Goal: Task Accomplishment & Management: Complete application form

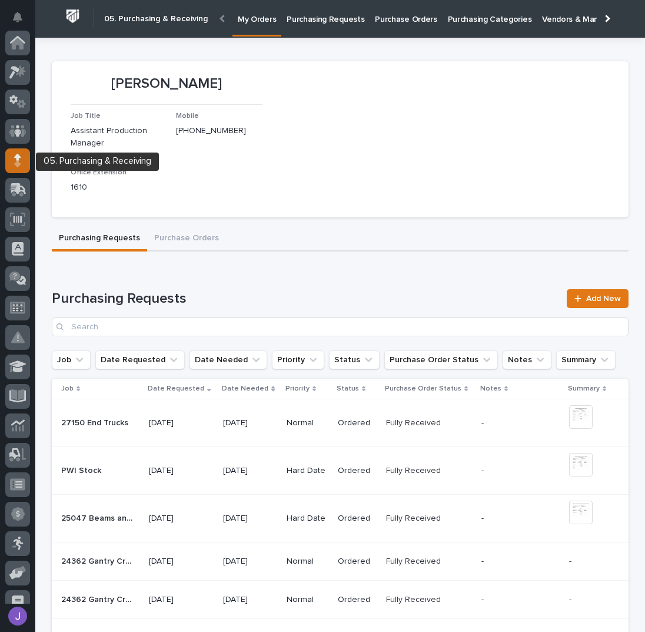
click at [15, 161] on icon at bounding box center [17, 161] width 7 height 14
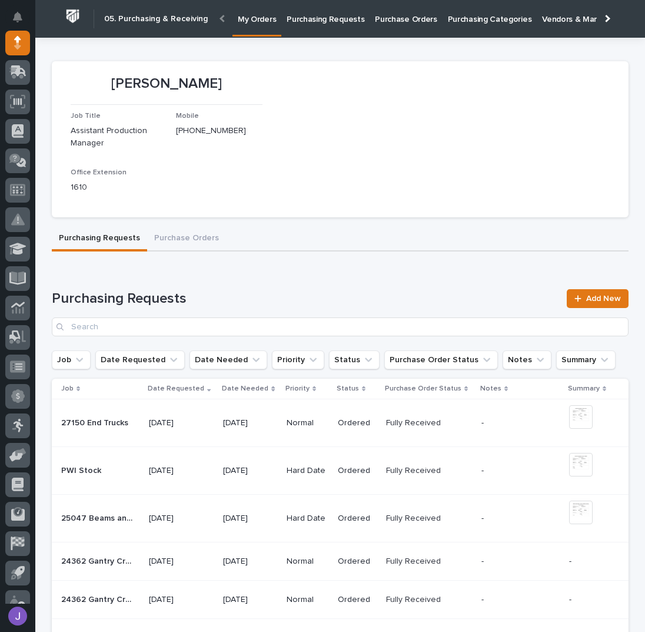
click at [296, 12] on p "Purchasing Requests" at bounding box center [326, 12] width 78 height 25
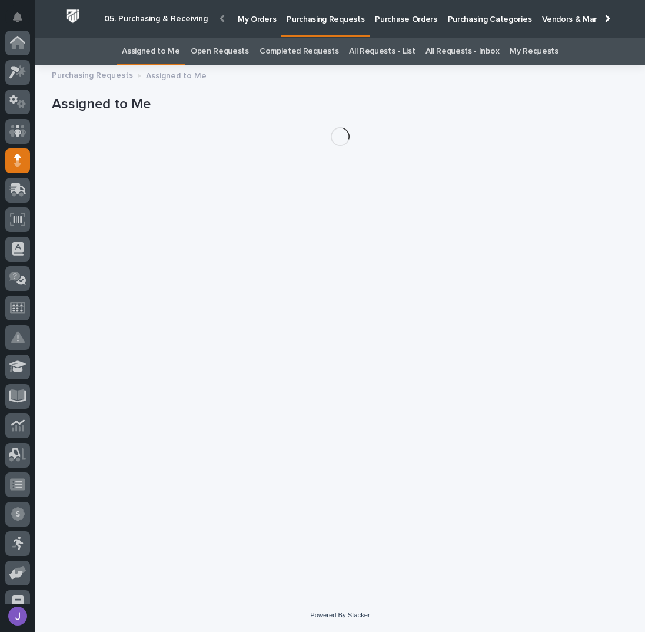
scroll to position [118, 0]
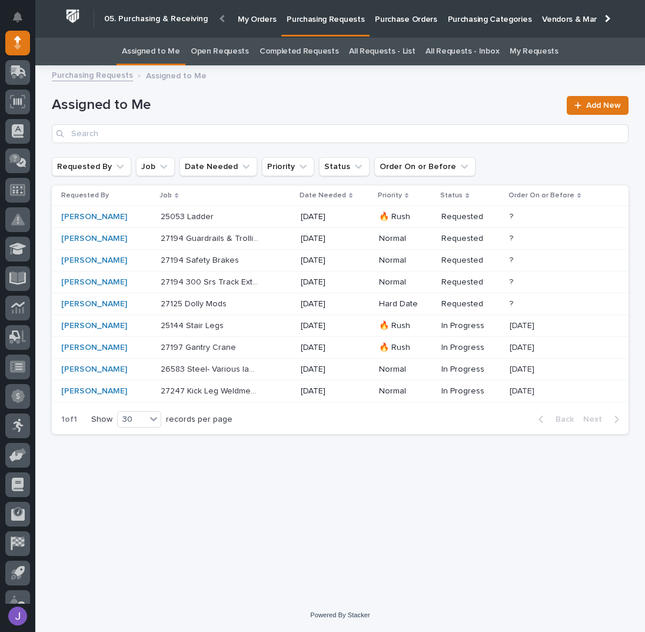
click at [244, 499] on div "Loading... Saving… Loading... Saving… Assigned to Me Add New Requested By Job D…" at bounding box center [340, 320] width 589 height 496
click at [256, 442] on div "Loading... Saving… Loading... Saving… Assigned to Me Add New Requested By Job D…" at bounding box center [340, 320] width 589 height 496
click at [389, 16] on p "Purchase Orders" at bounding box center [406, 12] width 62 height 25
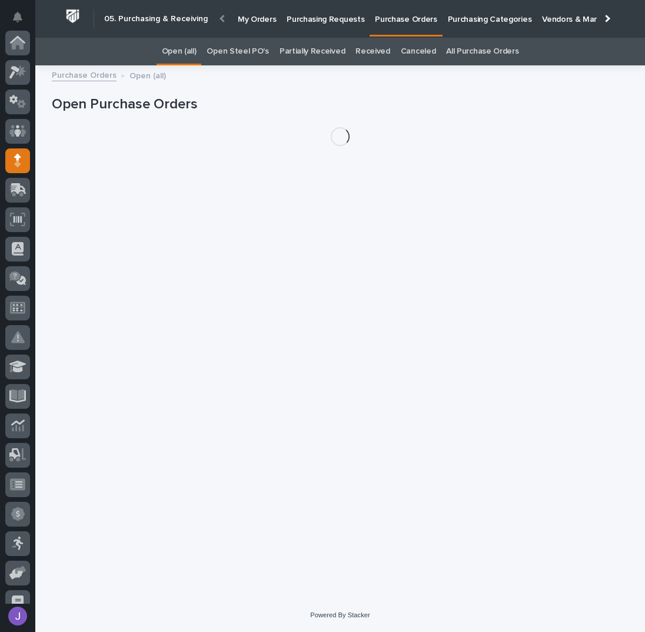
scroll to position [118, 0]
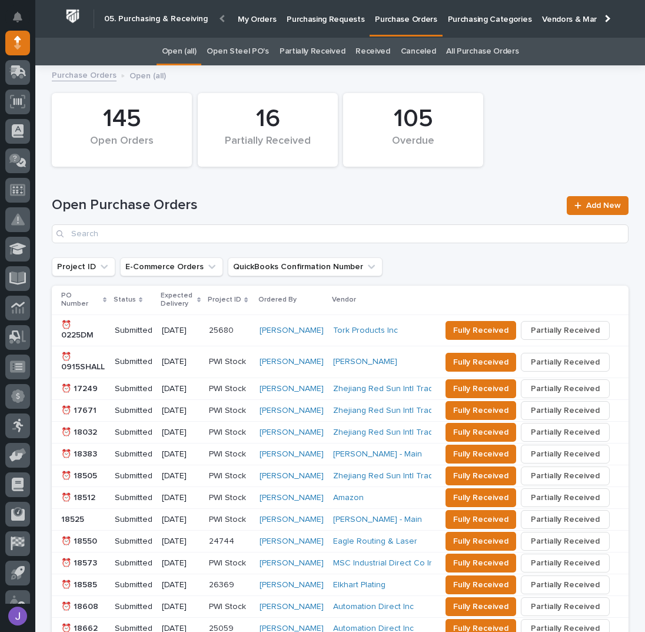
click at [251, 50] on link "Open Steel PO's" at bounding box center [238, 52] width 62 height 28
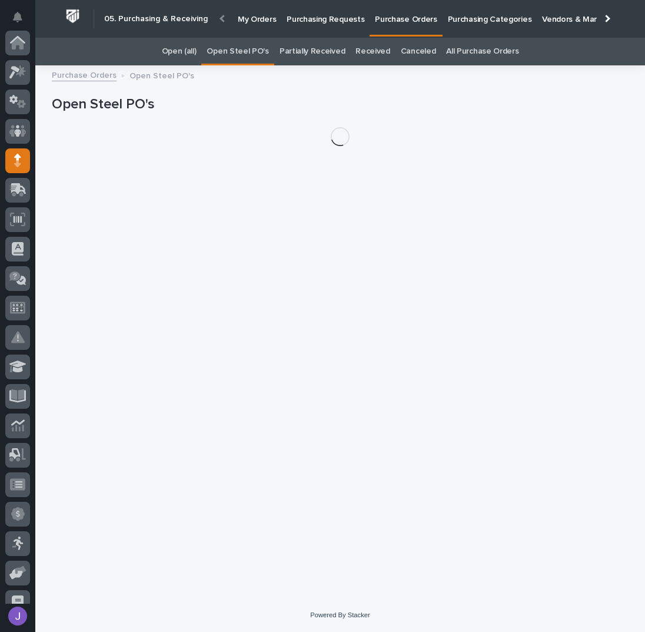
scroll to position [118, 0]
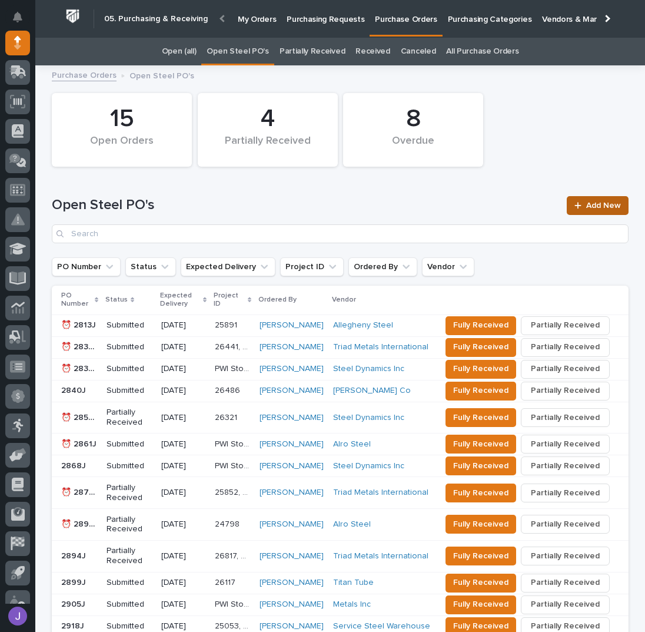
click at [586, 203] on span "Add New" at bounding box center [603, 205] width 35 height 8
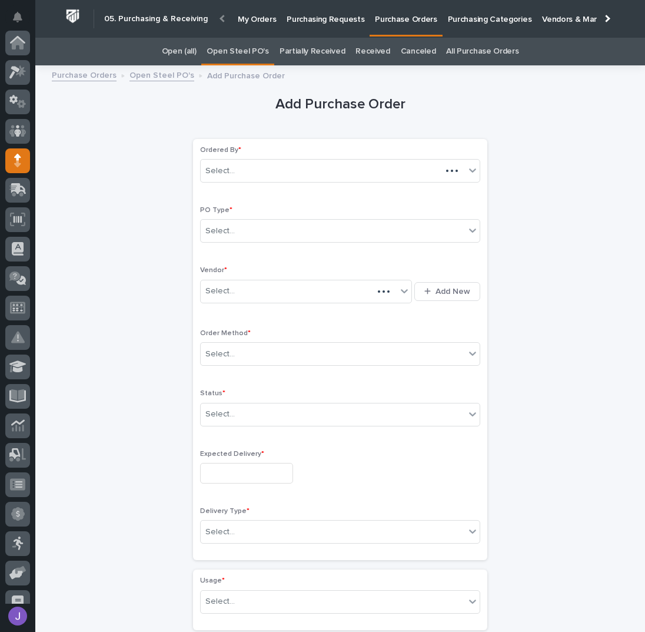
scroll to position [118, 0]
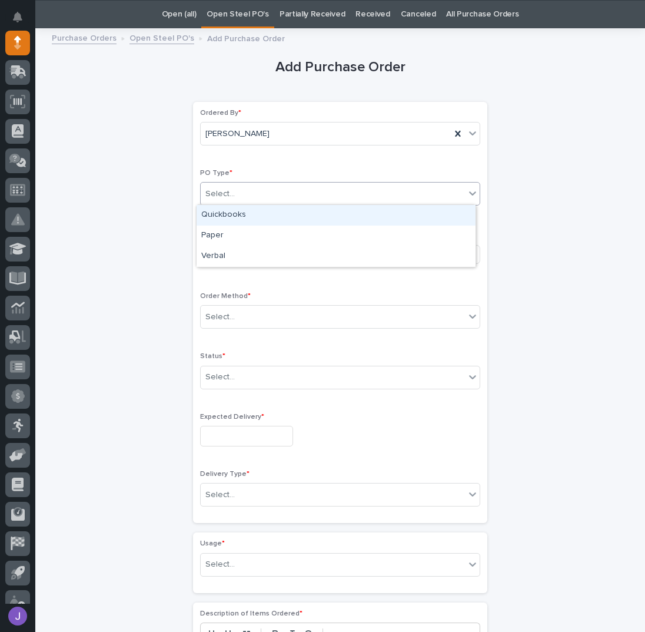
click at [263, 198] on div "Select..." at bounding box center [333, 193] width 264 height 19
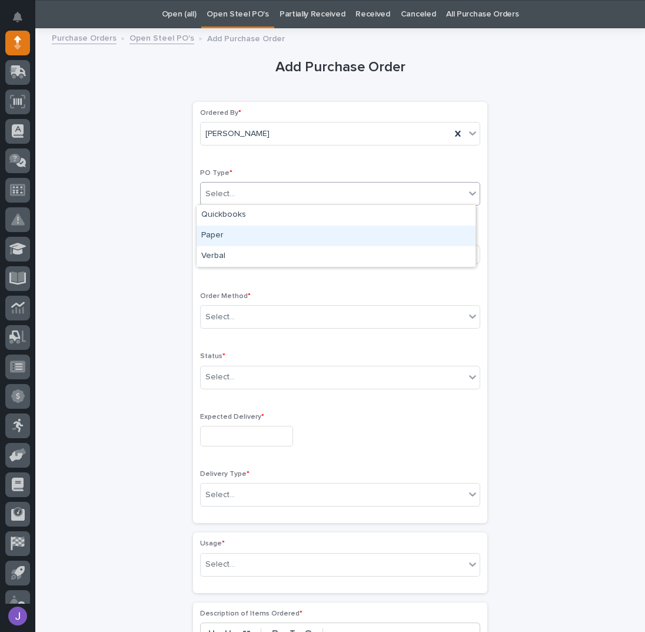
drag, startPoint x: 249, startPoint y: 222, endPoint x: 218, endPoint y: 238, distance: 35.3
click at [218, 238] on div "Paper" at bounding box center [336, 235] width 279 height 21
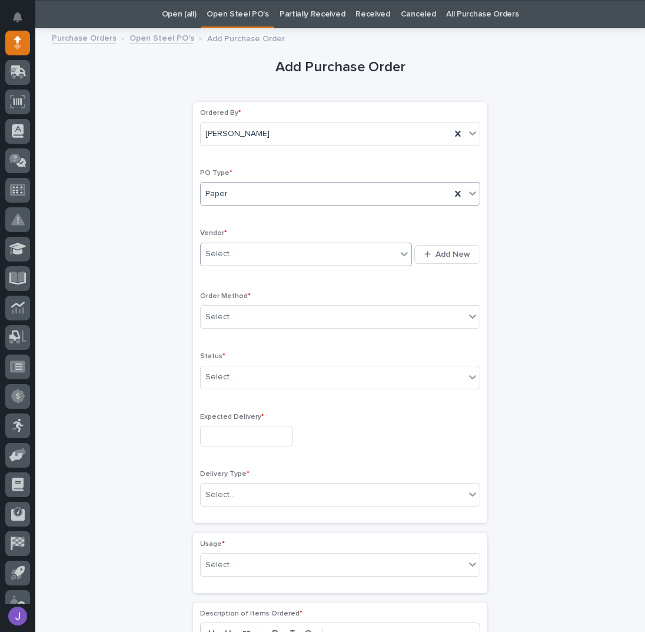
click at [221, 249] on div "Select..." at bounding box center [219, 254] width 29 height 12
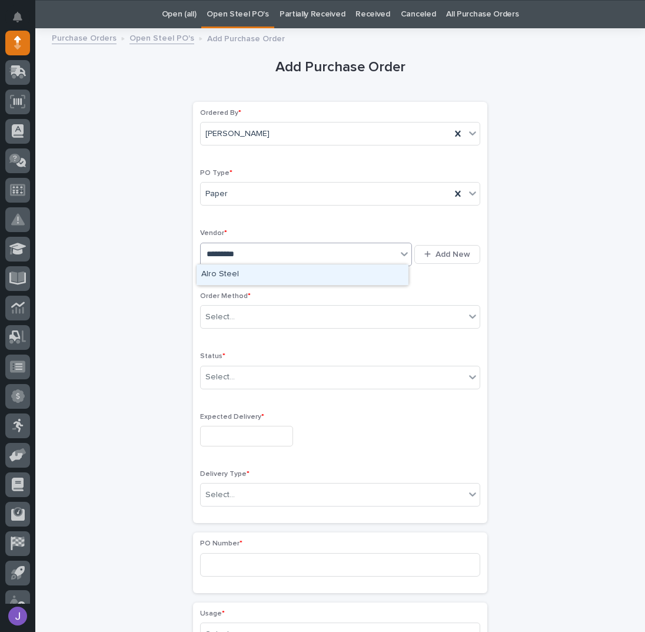
type input "**********"
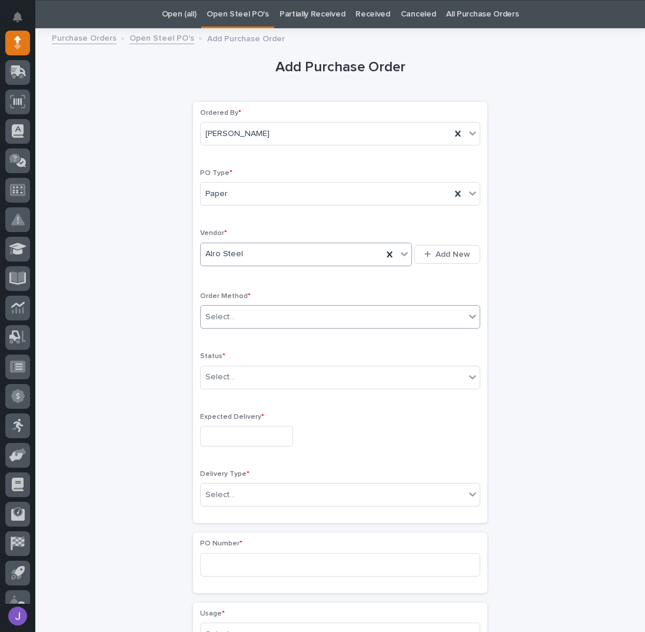
click at [236, 311] on div at bounding box center [236, 317] width 1 height 12
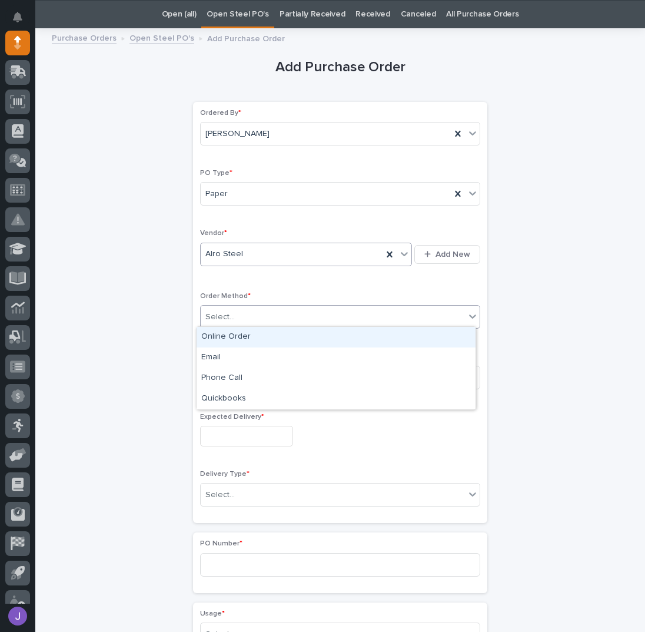
click at [225, 337] on div "Online Order" at bounding box center [336, 337] width 279 height 21
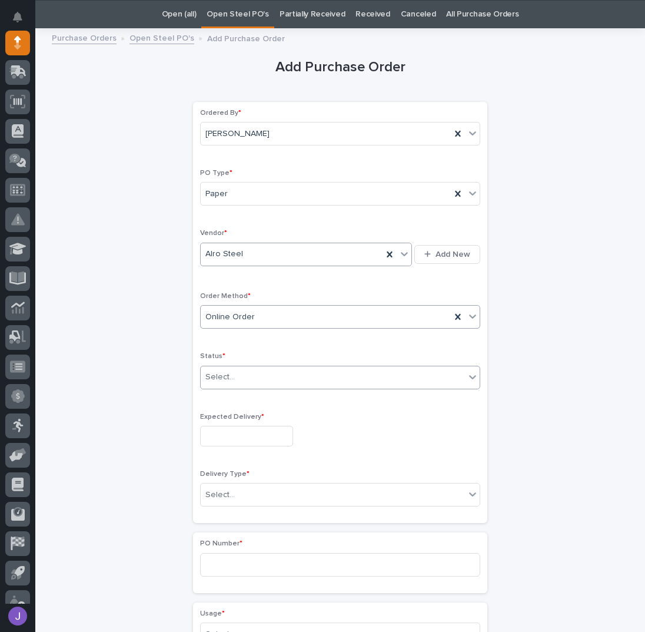
click at [222, 373] on div "Select..." at bounding box center [219, 377] width 29 height 12
click at [223, 430] on input "text" at bounding box center [246, 436] width 93 height 21
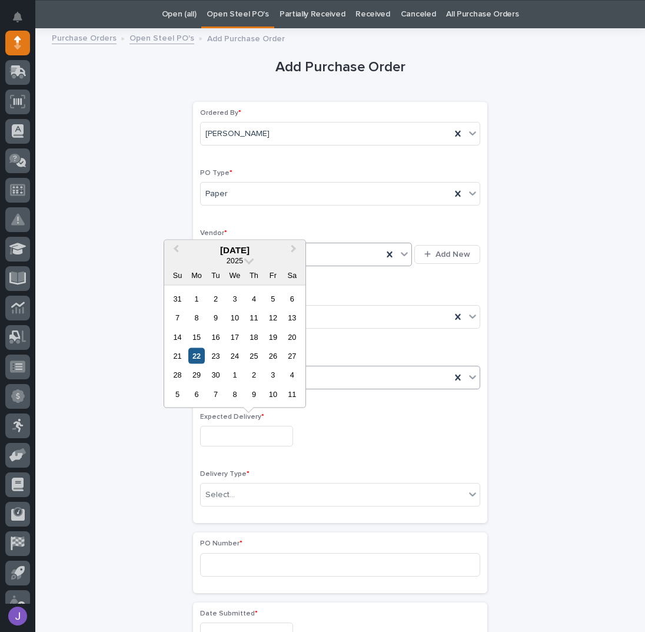
click at [199, 360] on div "22" at bounding box center [196, 356] width 16 height 16
type input "**********"
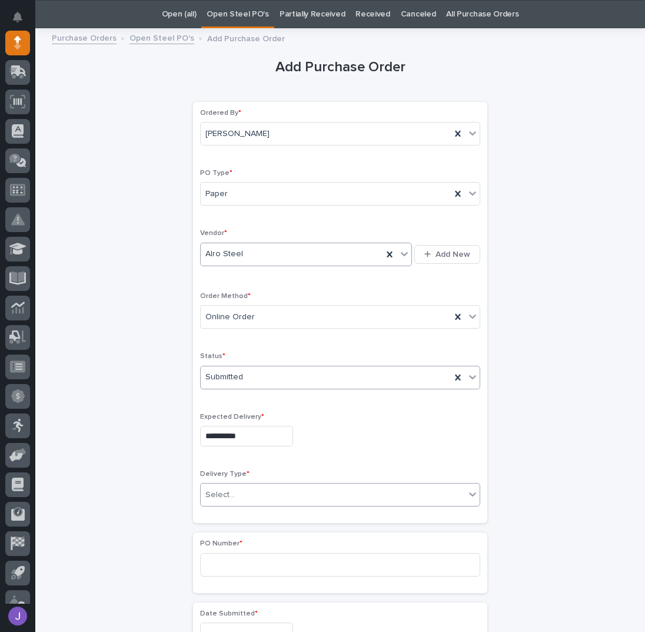
click at [223, 489] on div "Select..." at bounding box center [219, 495] width 29 height 12
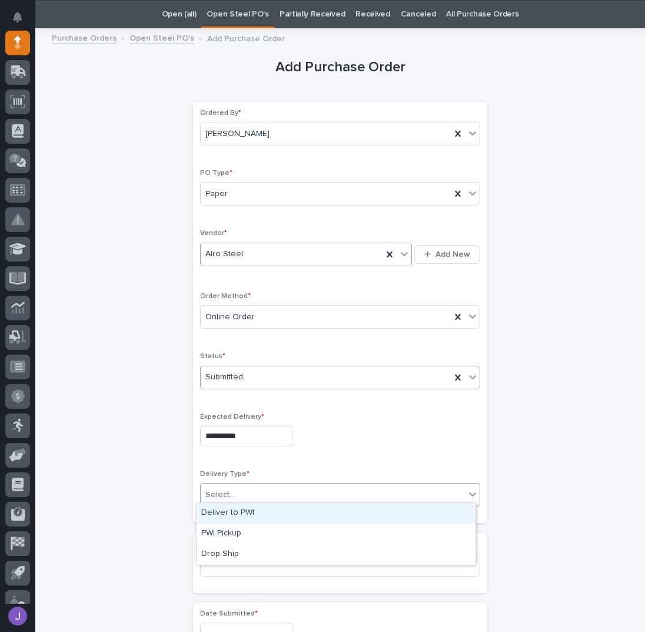
click at [236, 513] on div "Deliver to PWI" at bounding box center [336, 513] width 279 height 21
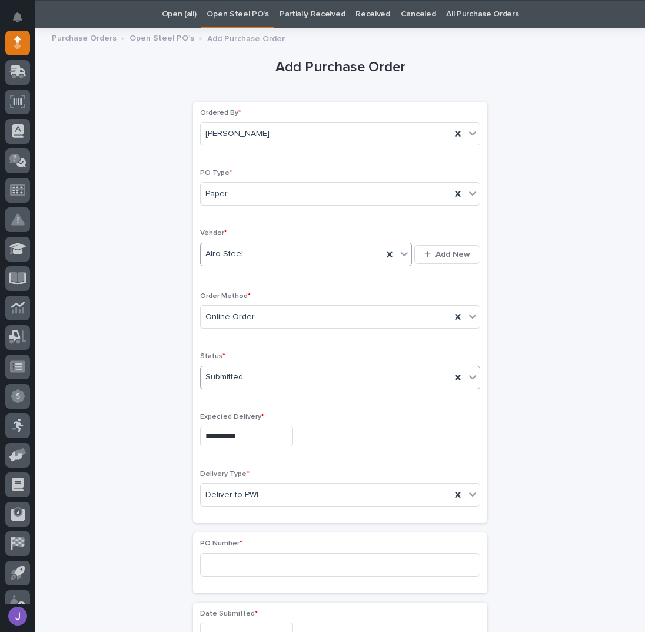
click at [174, 520] on div "**********" at bounding box center [340, 620] width 577 height 1170
click at [218, 565] on input at bounding box center [340, 565] width 280 height 24
type input "2922J"
click at [147, 434] on div "**********" at bounding box center [340, 620] width 577 height 1170
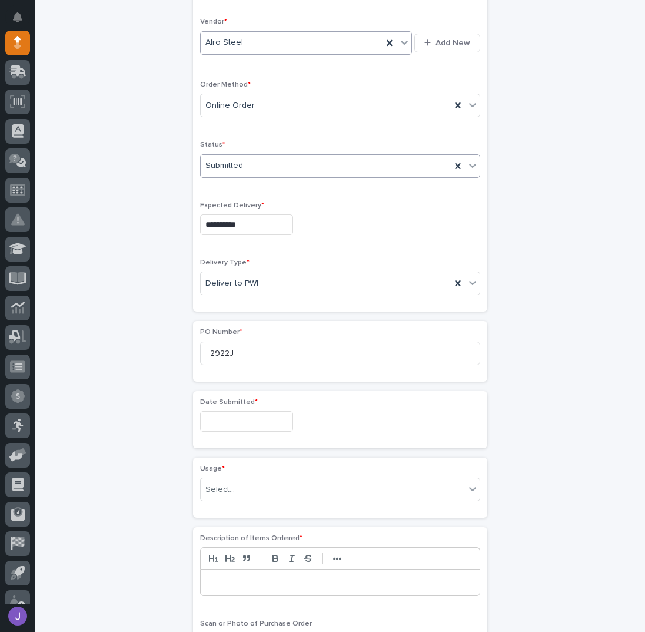
scroll to position [273, 0]
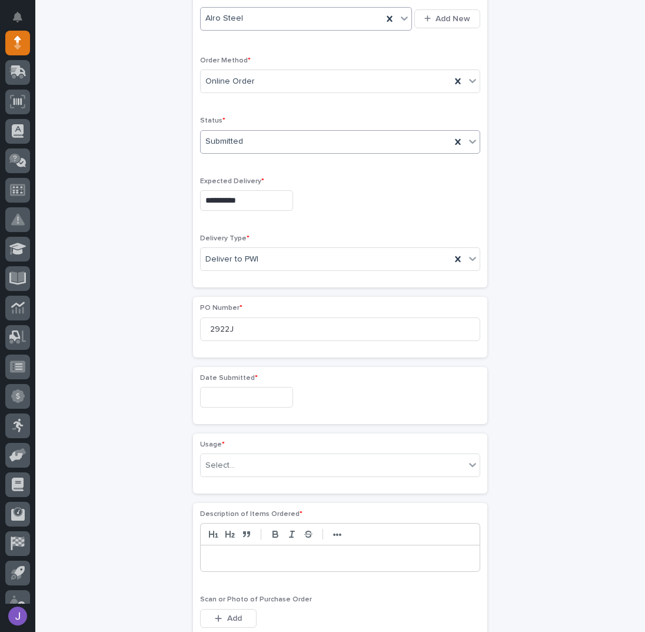
click at [224, 393] on input "text" at bounding box center [246, 397] width 93 height 21
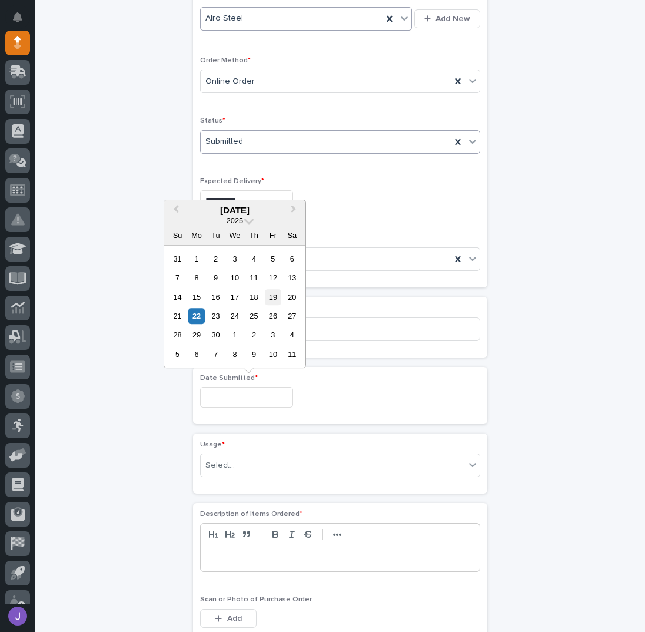
click at [274, 300] on div "19" at bounding box center [273, 297] width 16 height 16
type input "**********"
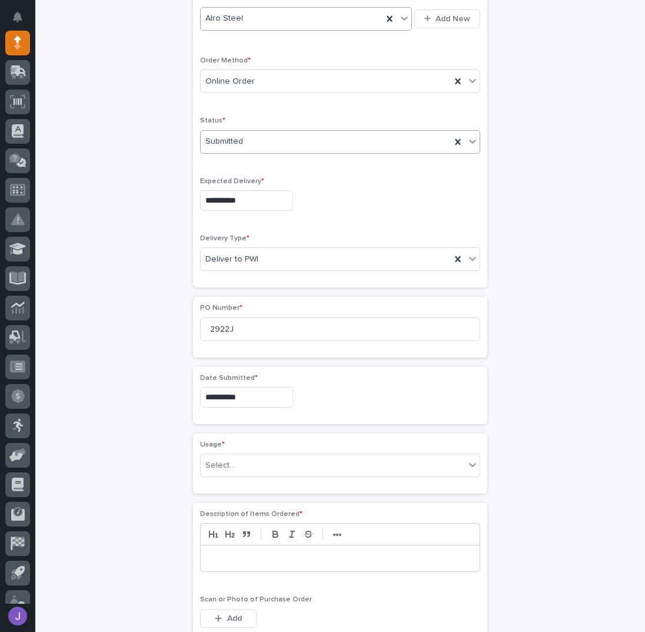
click at [236, 444] on div "Usage * Select..." at bounding box center [340, 463] width 280 height 46
click at [234, 456] on div "Select..." at bounding box center [333, 465] width 264 height 19
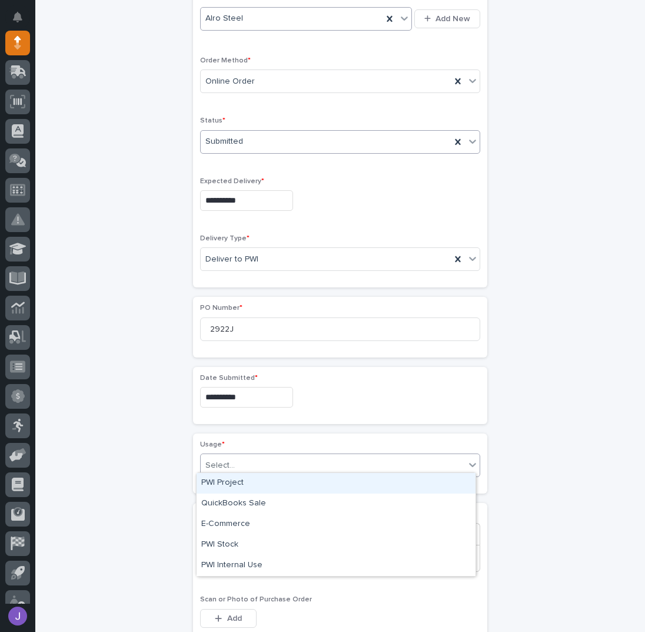
click at [230, 485] on div "PWI Project" at bounding box center [336, 483] width 279 height 21
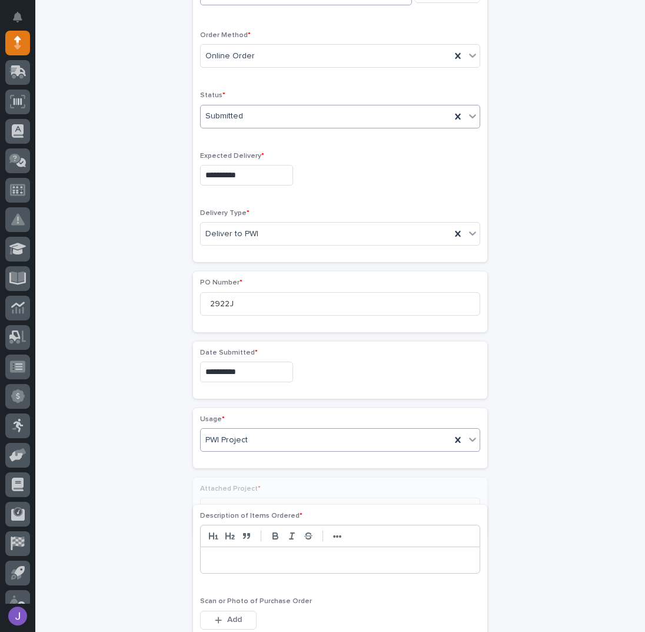
scroll to position [307, 0]
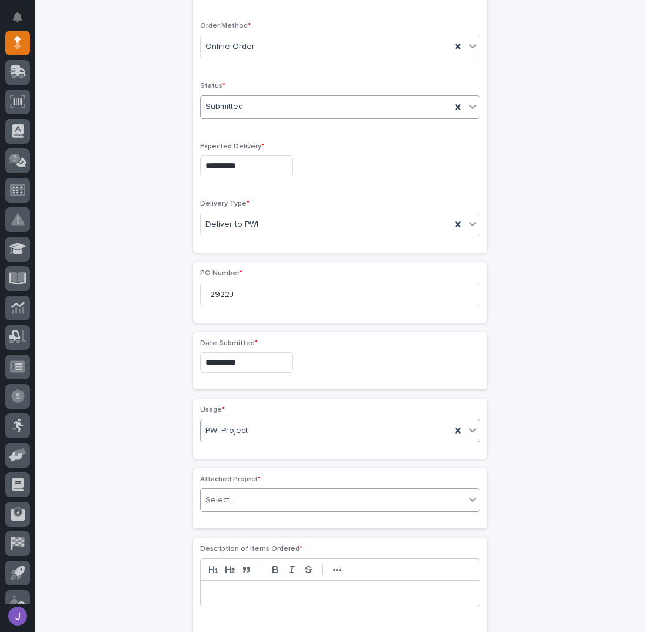
click at [236, 495] on input "text" at bounding box center [236, 500] width 1 height 10
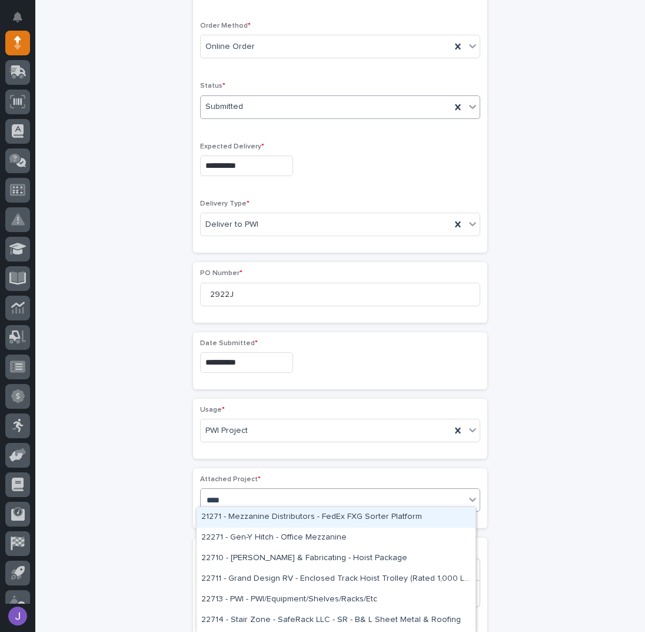
type input "*****"
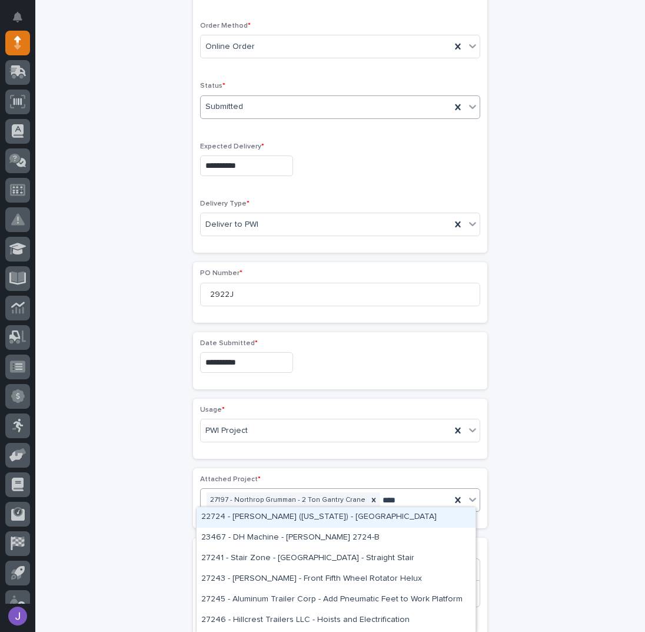
type input "*****"
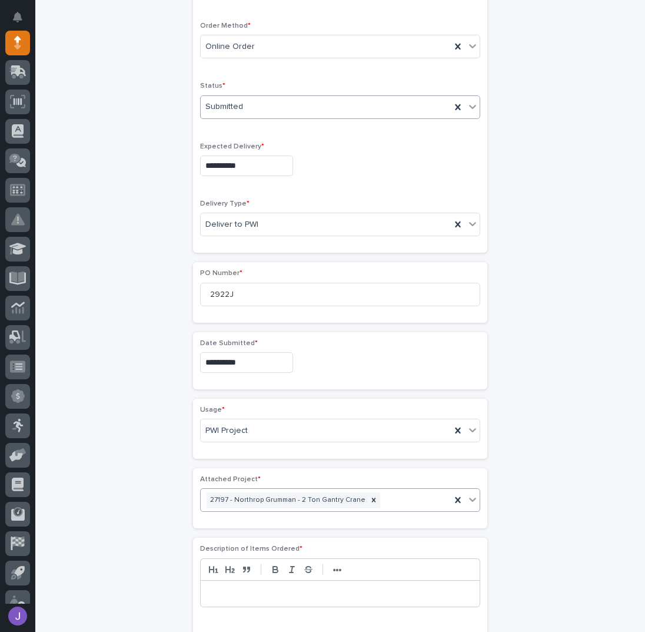
scroll to position [316, 0]
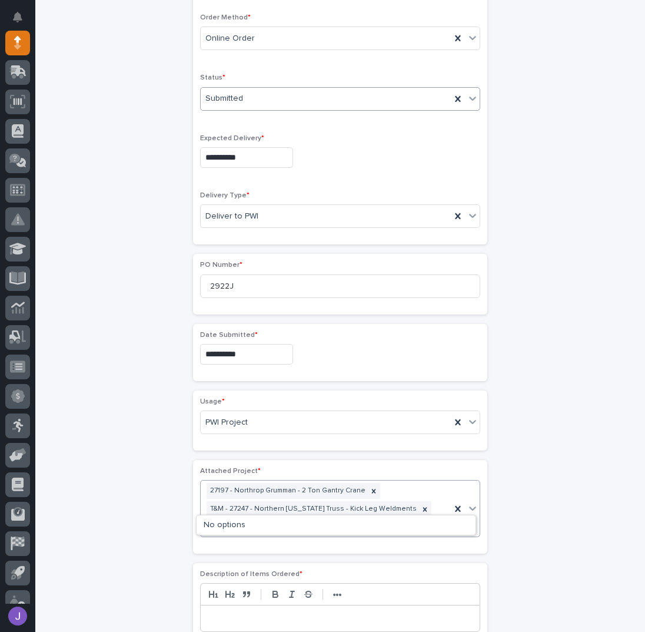
type input "*****"
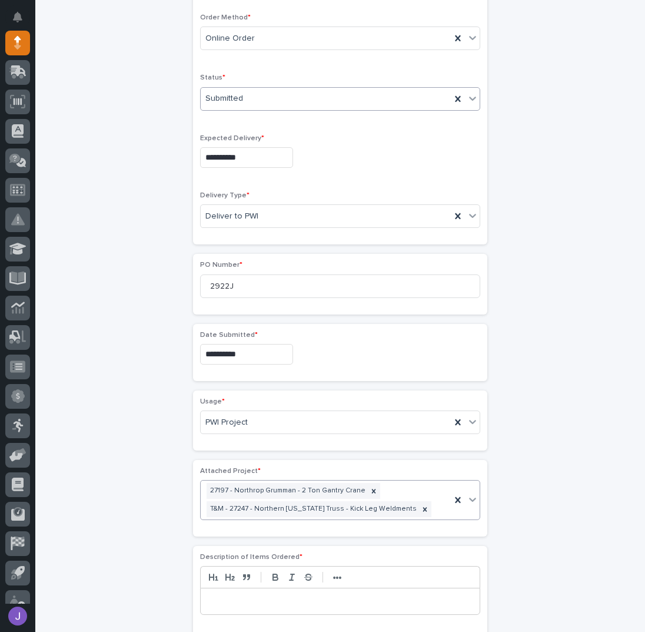
scroll to position [324, 0]
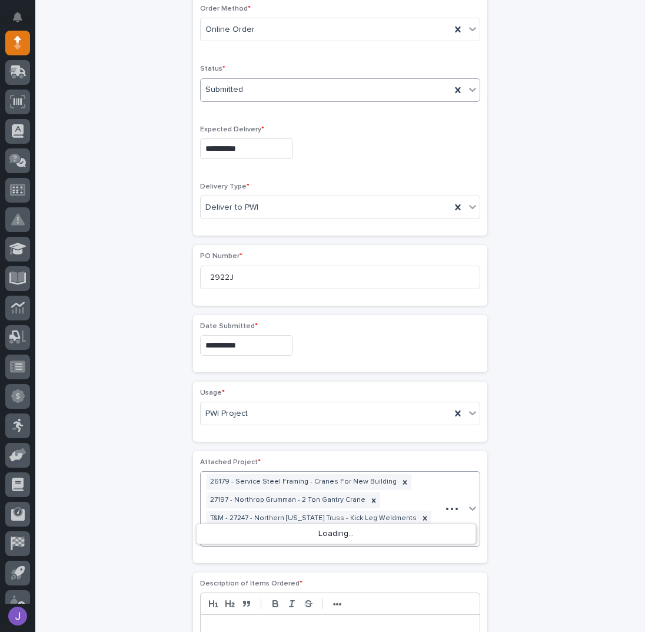
type input "*****"
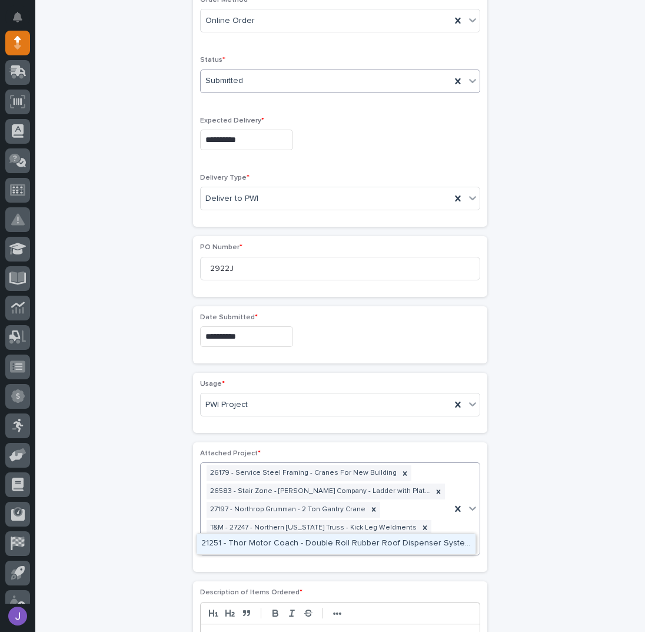
type input "*****"
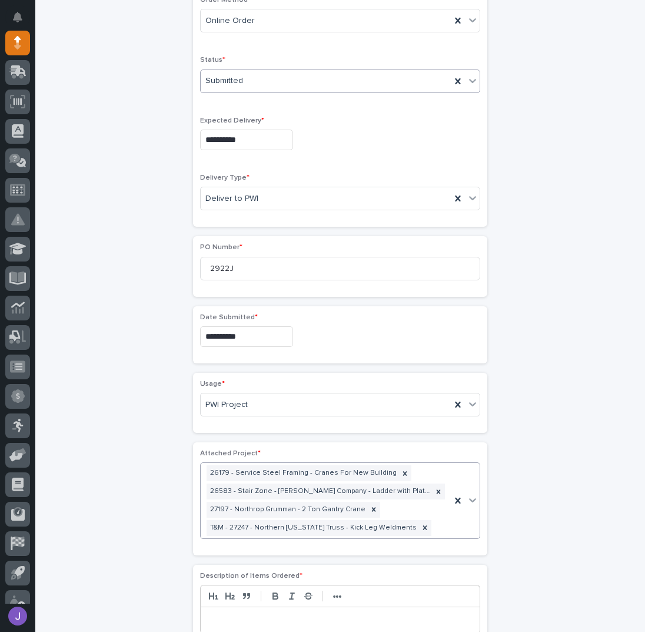
scroll to position [343, 0]
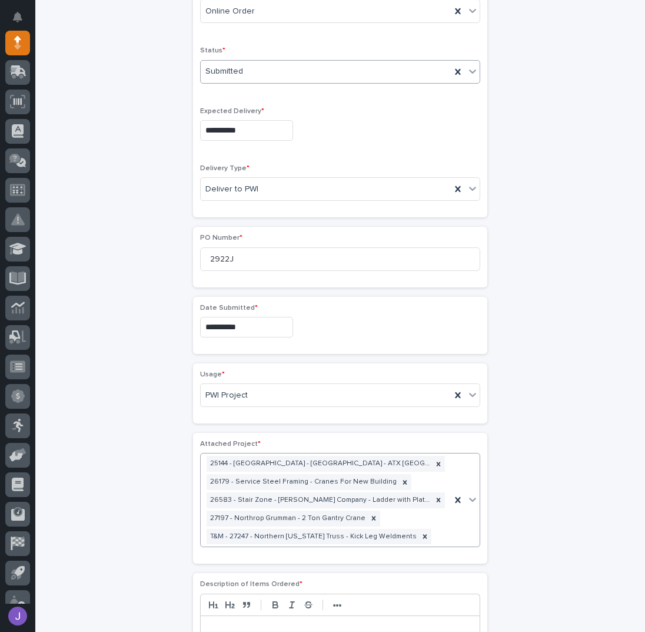
click at [99, 403] on div "**********" at bounding box center [340, 385] width 577 height 1310
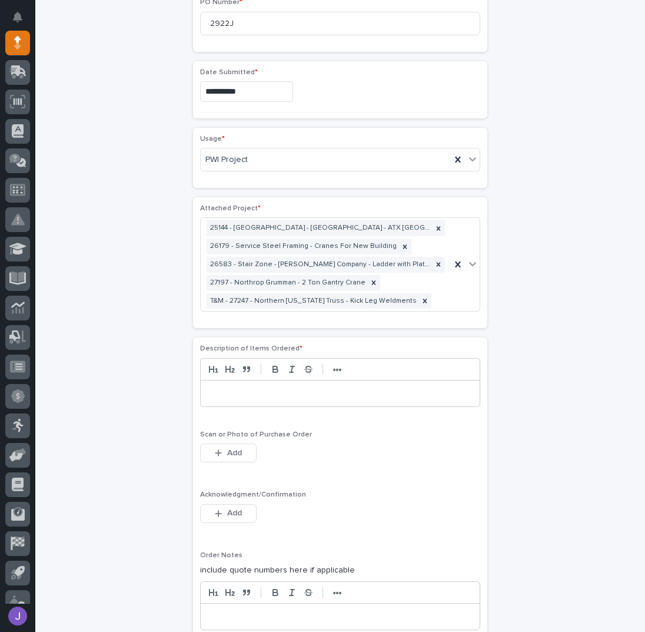
click at [209, 394] on div at bounding box center [340, 393] width 279 height 26
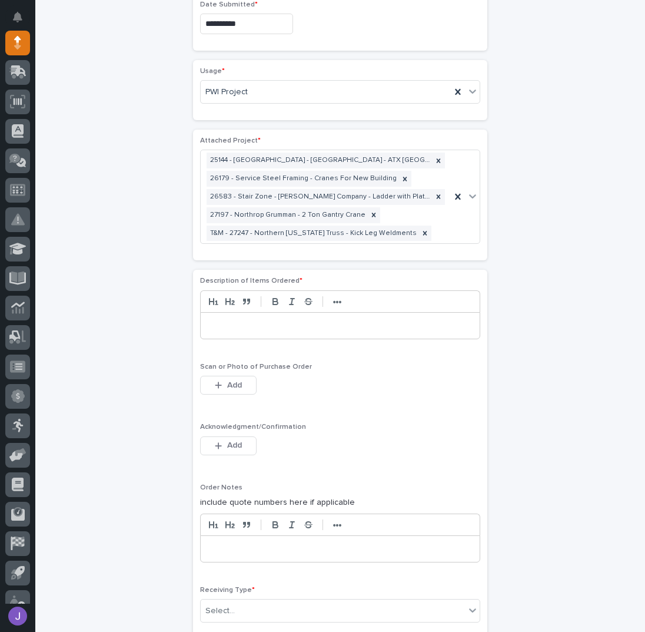
scroll to position [656, 0]
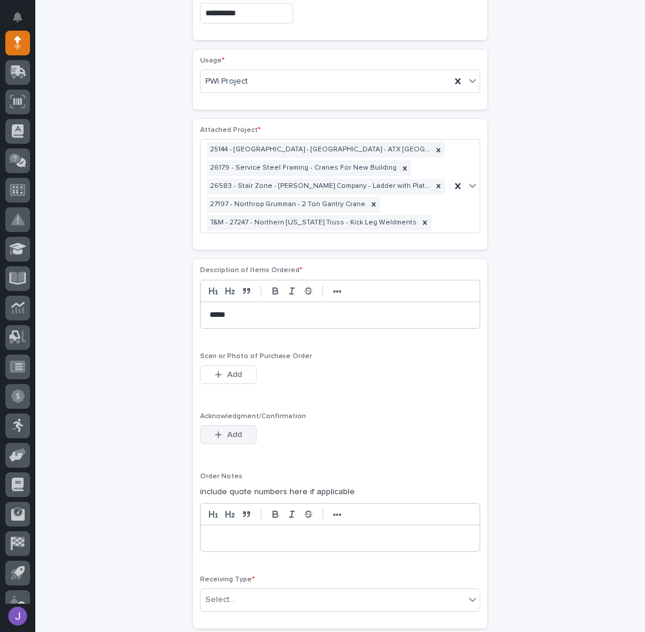
click at [241, 429] on button "Add" at bounding box center [228, 434] width 57 height 19
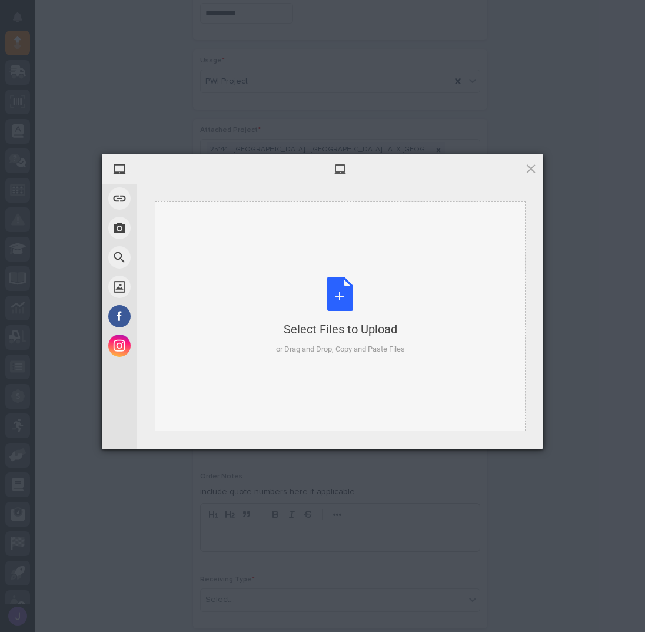
click at [331, 304] on div "Select Files to Upload or Drag and Drop, Copy and Paste Files" at bounding box center [340, 316] width 129 height 78
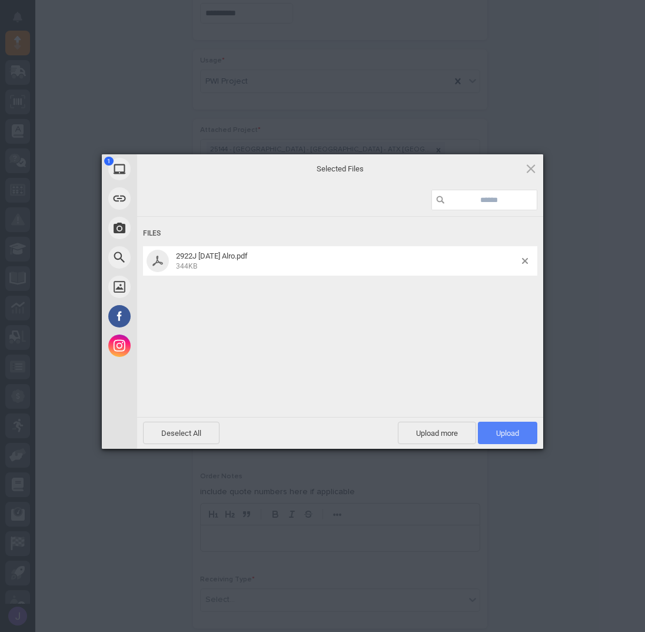
click at [511, 429] on span "Upload 1" at bounding box center [507, 433] width 23 height 9
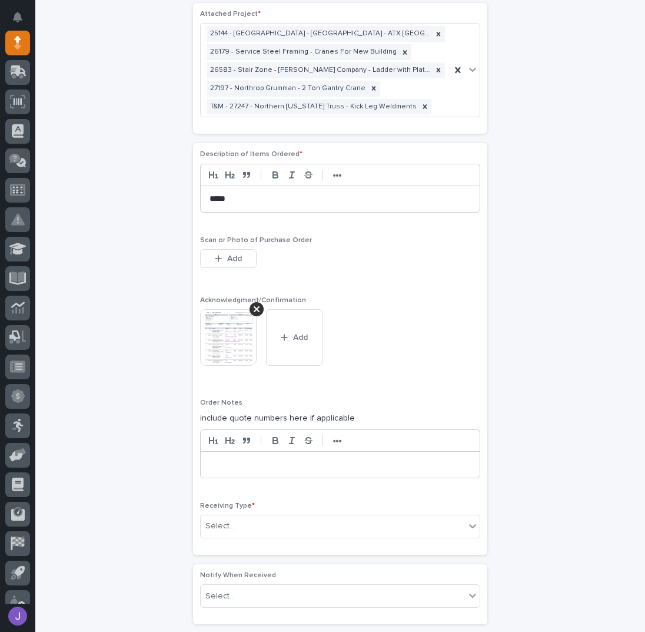
scroll to position [877, 0]
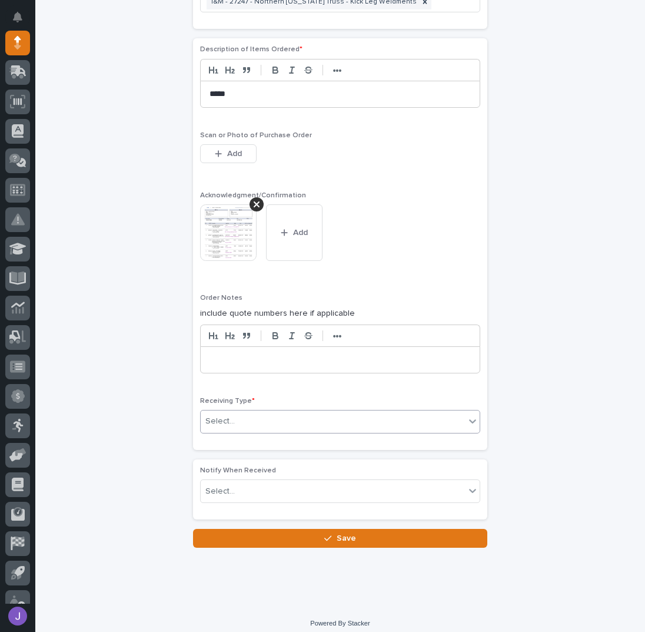
click at [225, 419] on div "Select..." at bounding box center [219, 421] width 29 height 12
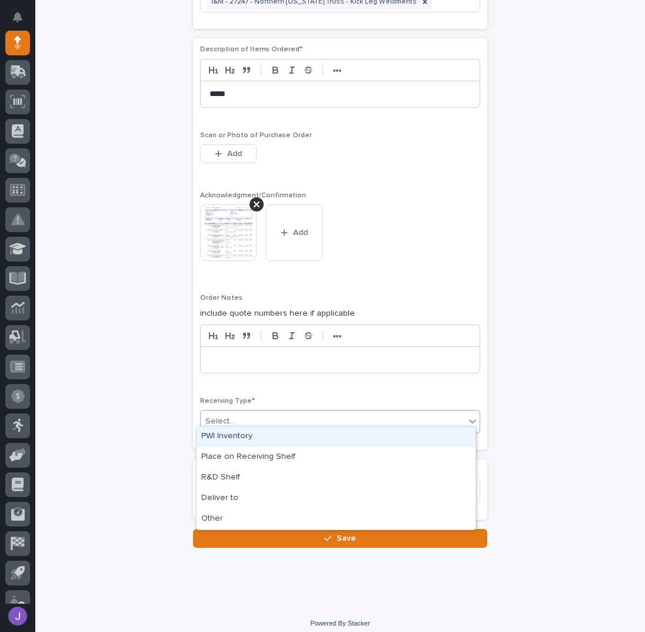
click at [233, 438] on div "PWI Inventory" at bounding box center [336, 436] width 279 height 21
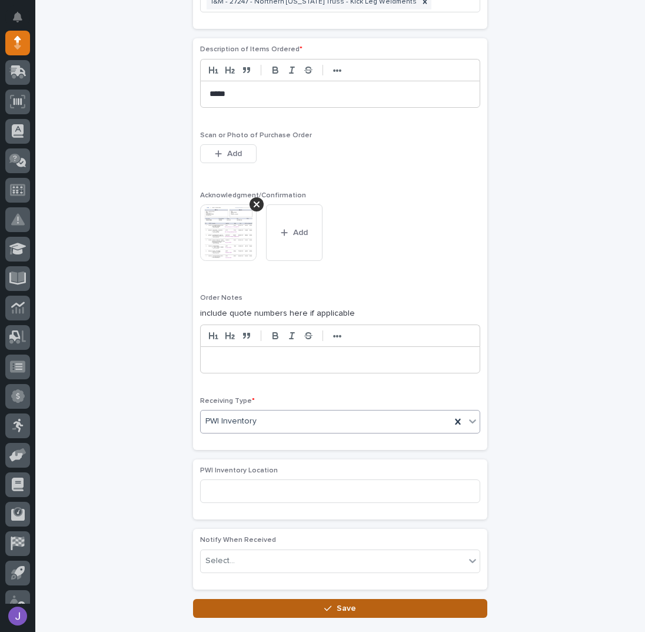
click at [278, 599] on button "Save" at bounding box center [340, 608] width 294 height 19
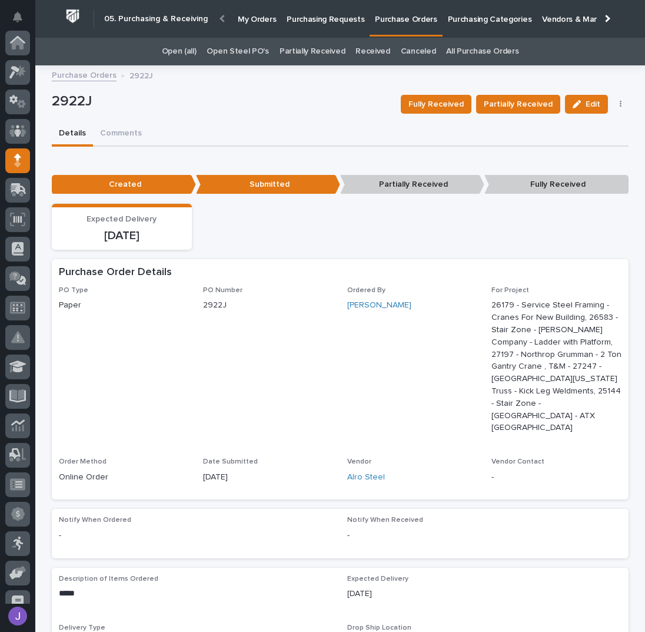
scroll to position [118, 0]
click at [307, 12] on p "Purchasing Requests" at bounding box center [326, 12] width 78 height 25
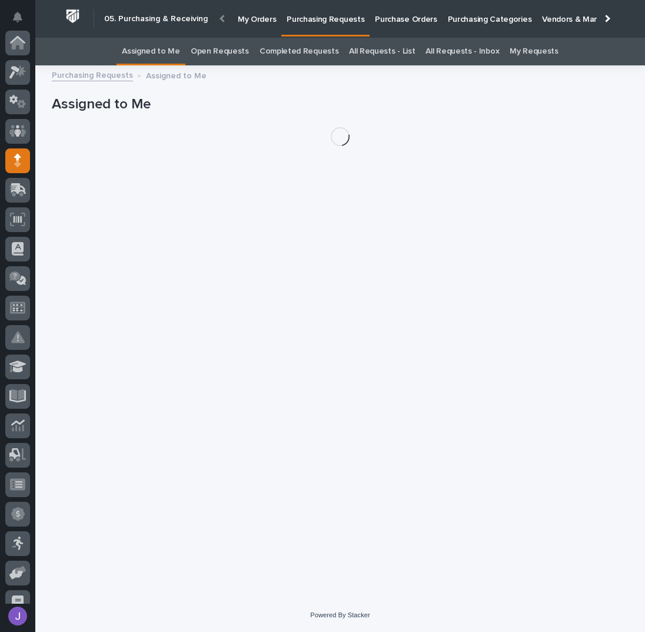
scroll to position [118, 0]
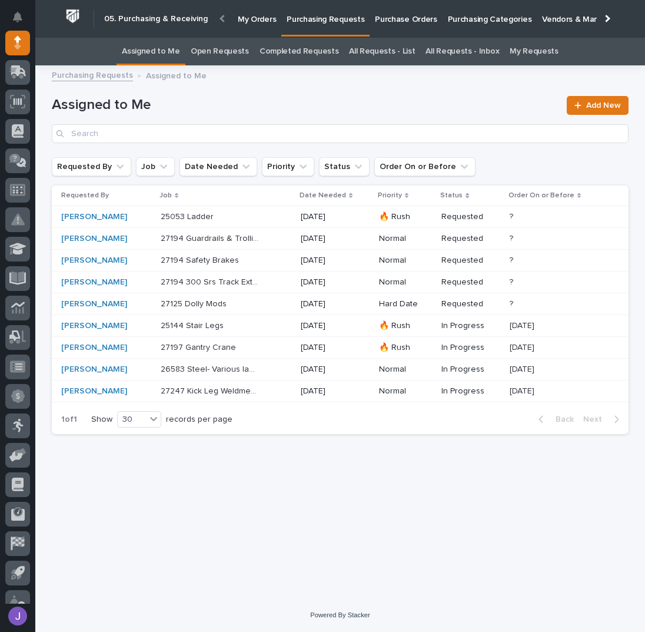
click at [295, 92] on div "Assigned to Me Add New" at bounding box center [340, 114] width 577 height 85
